Goal: Information Seeking & Learning: Learn about a topic

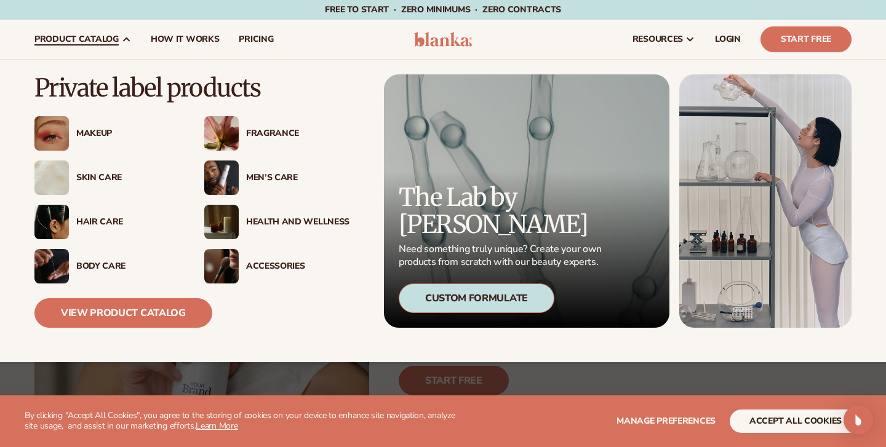
click at [68, 135] on img at bounding box center [51, 133] width 34 height 34
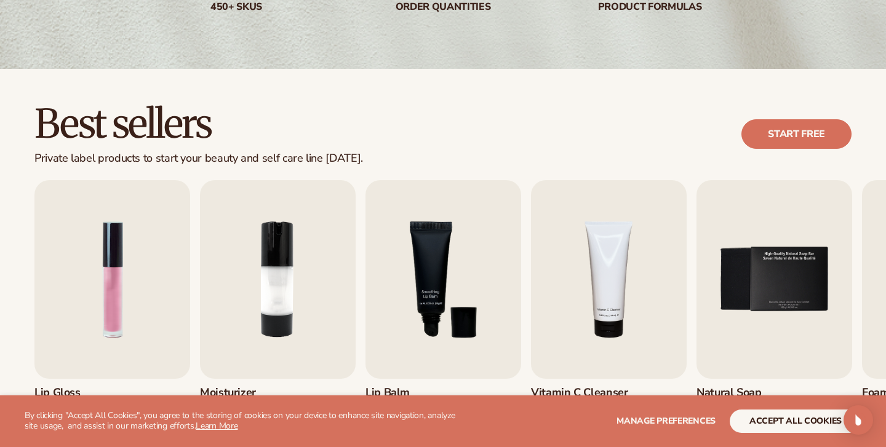
scroll to position [274, 0]
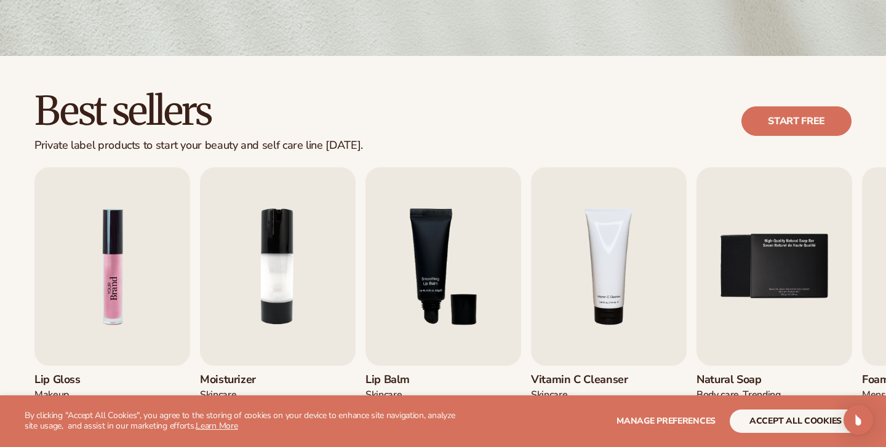
click at [172, 246] on img "1 / 9" at bounding box center [112, 266] width 156 height 199
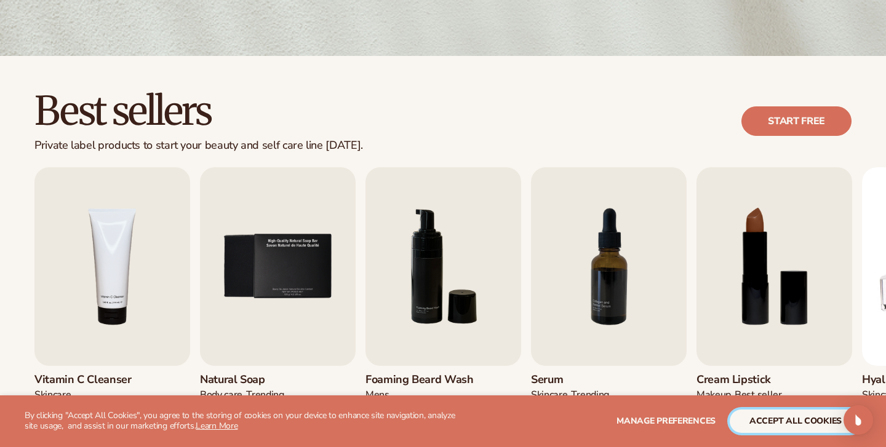
click at [782, 425] on button "accept all cookies" at bounding box center [796, 421] width 132 height 23
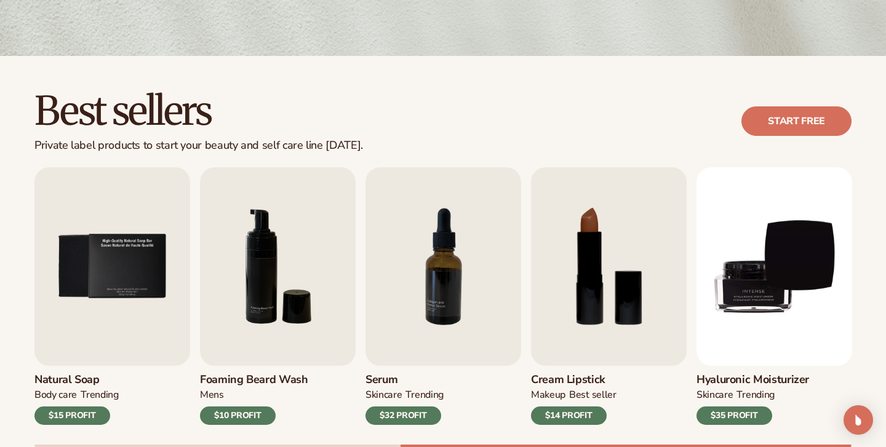
scroll to position [0, 0]
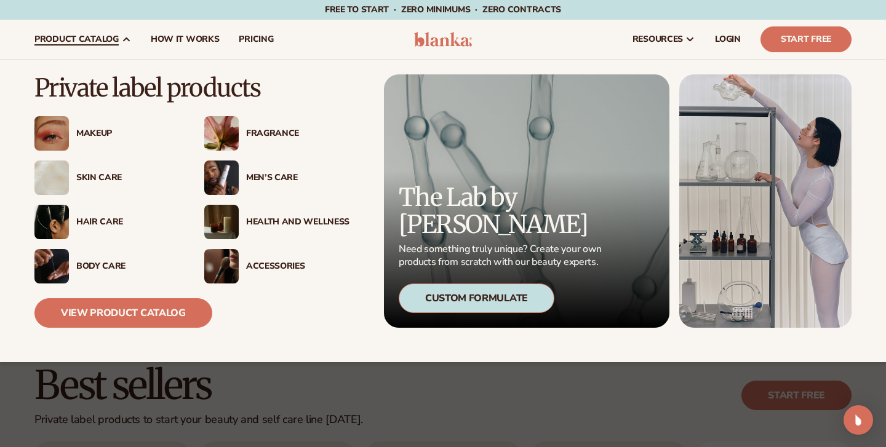
click at [86, 130] on div "Makeup" at bounding box center [127, 134] width 103 height 10
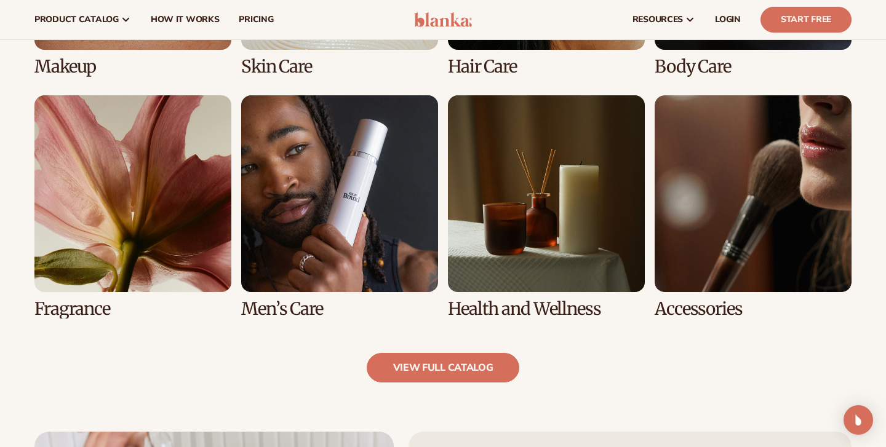
scroll to position [967, 0]
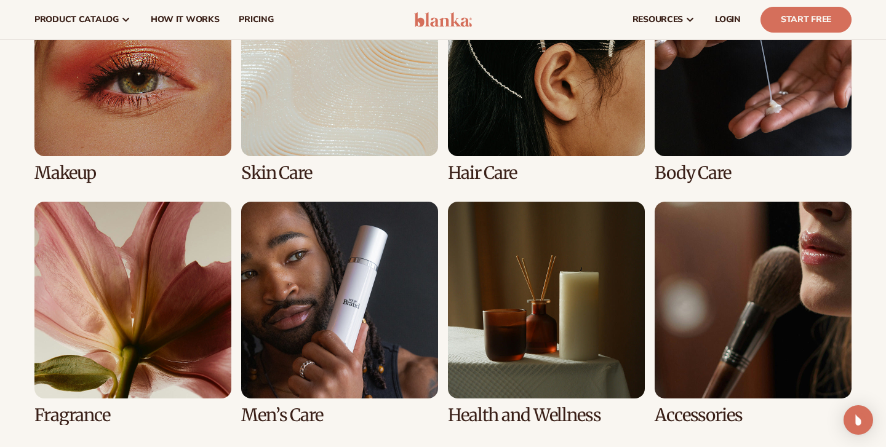
click at [154, 78] on link "1 / 8" at bounding box center [132, 70] width 197 height 223
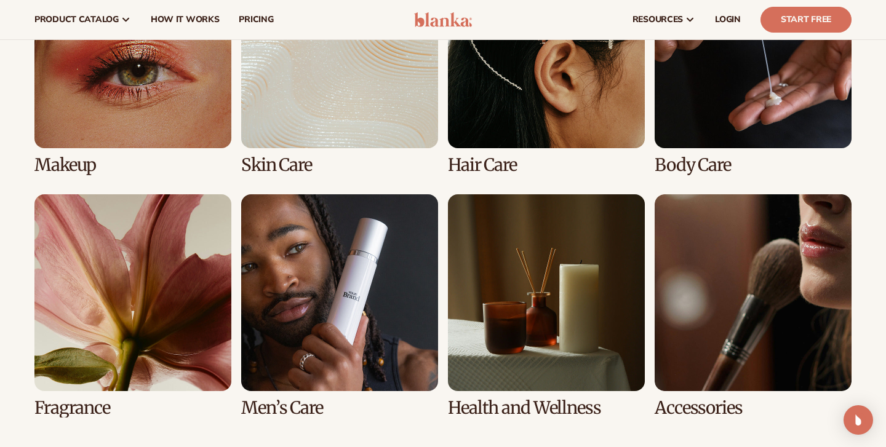
scroll to position [986, 0]
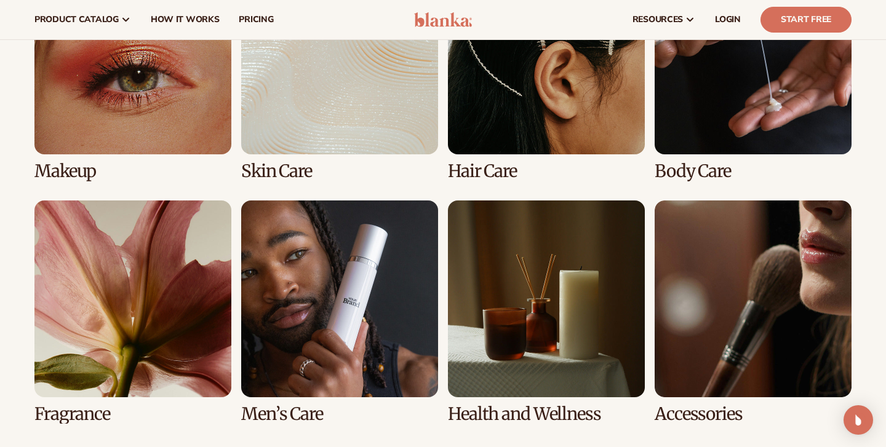
click at [122, 236] on link "5 / 8" at bounding box center [132, 312] width 197 height 223
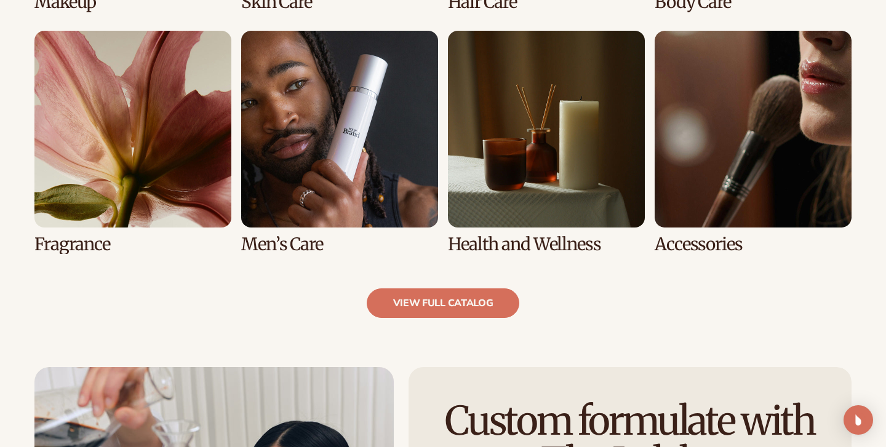
scroll to position [1140, 0]
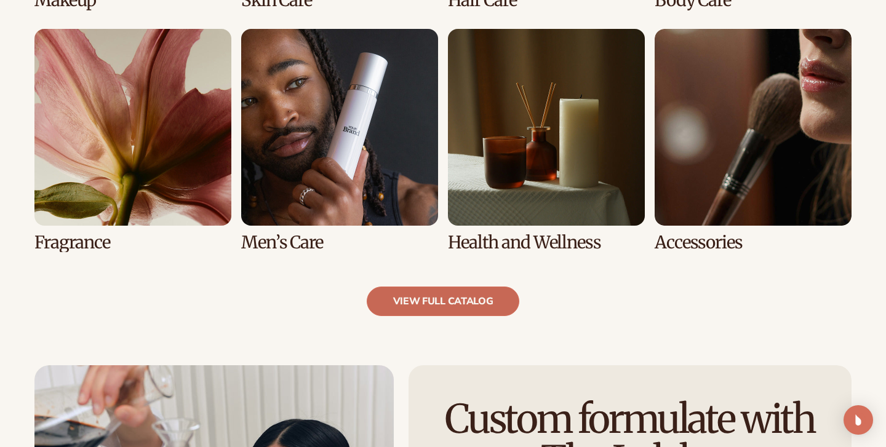
click at [469, 303] on link "view full catalog" at bounding box center [443, 302] width 153 height 30
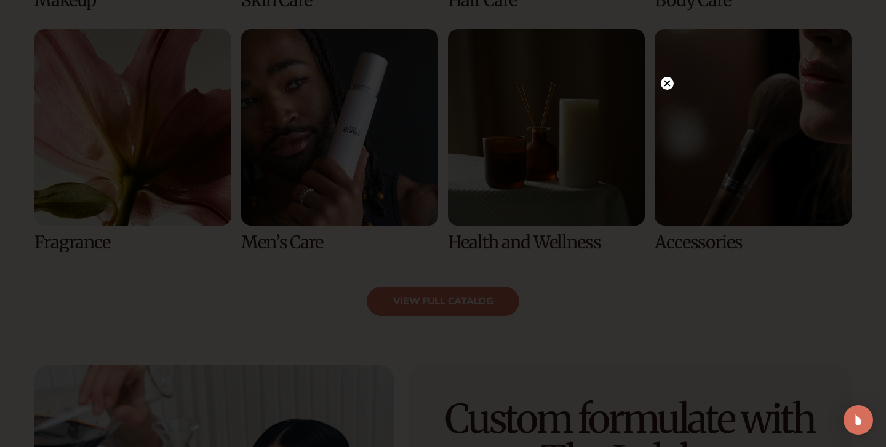
click at [669, 85] on icon at bounding box center [668, 84] width 6 height 6
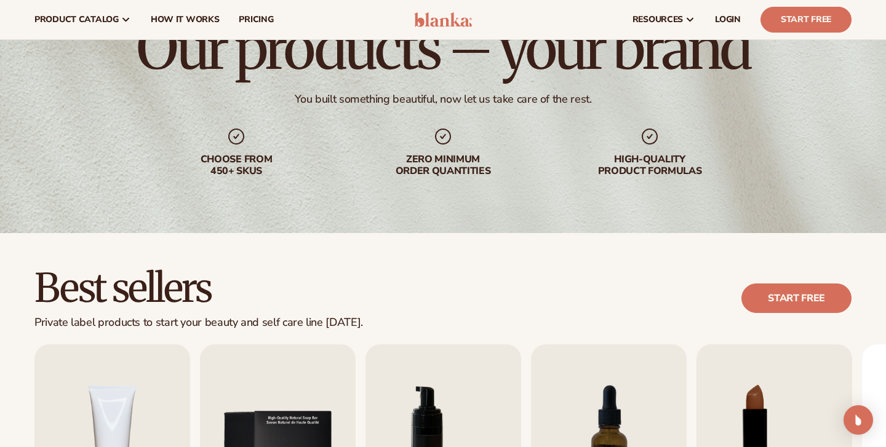
scroll to position [0, 0]
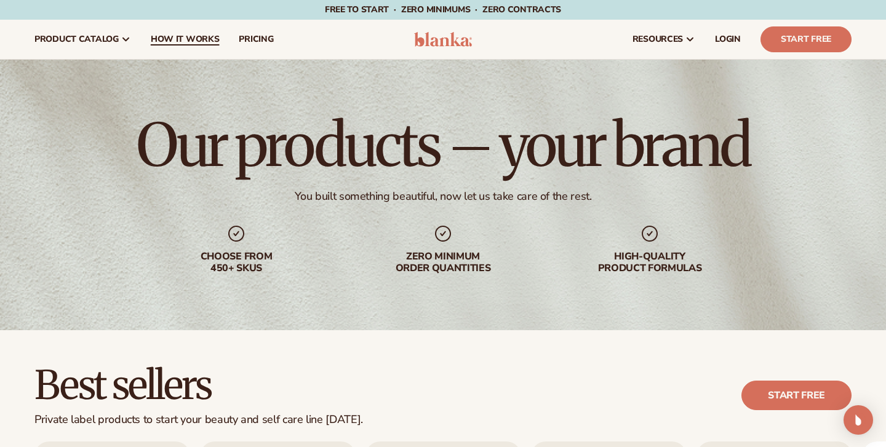
click at [178, 34] on span "How It Works" at bounding box center [185, 39] width 69 height 10
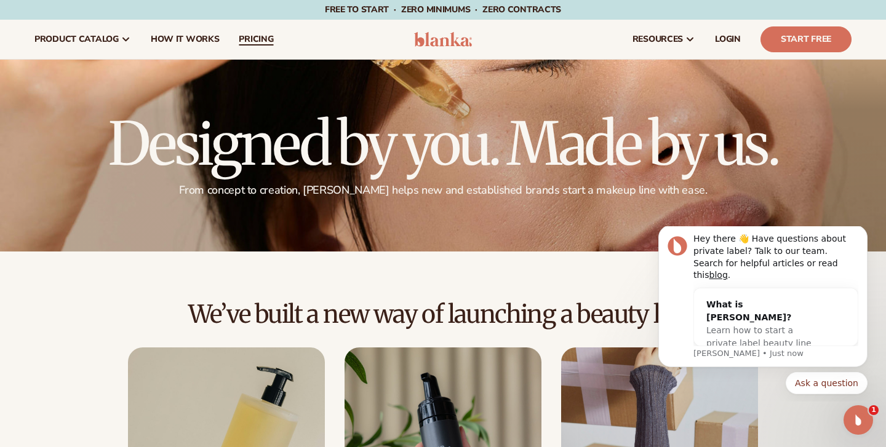
click at [263, 41] on span "pricing" at bounding box center [256, 39] width 34 height 10
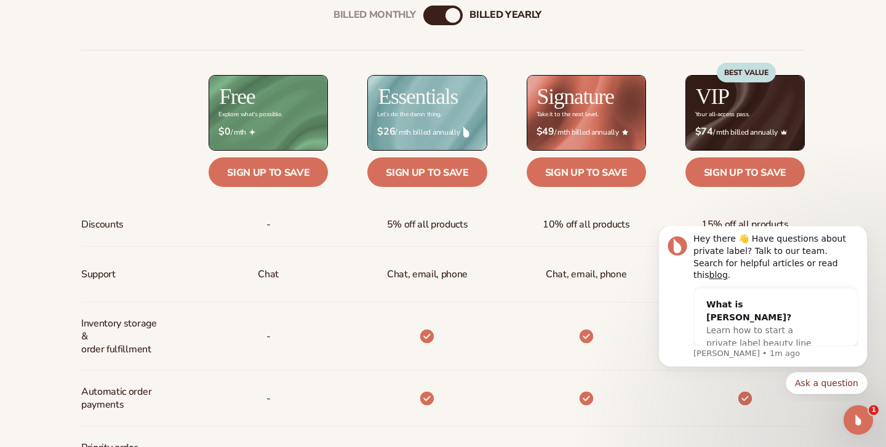
scroll to position [474, 0]
